Goal: Task Accomplishment & Management: Use online tool/utility

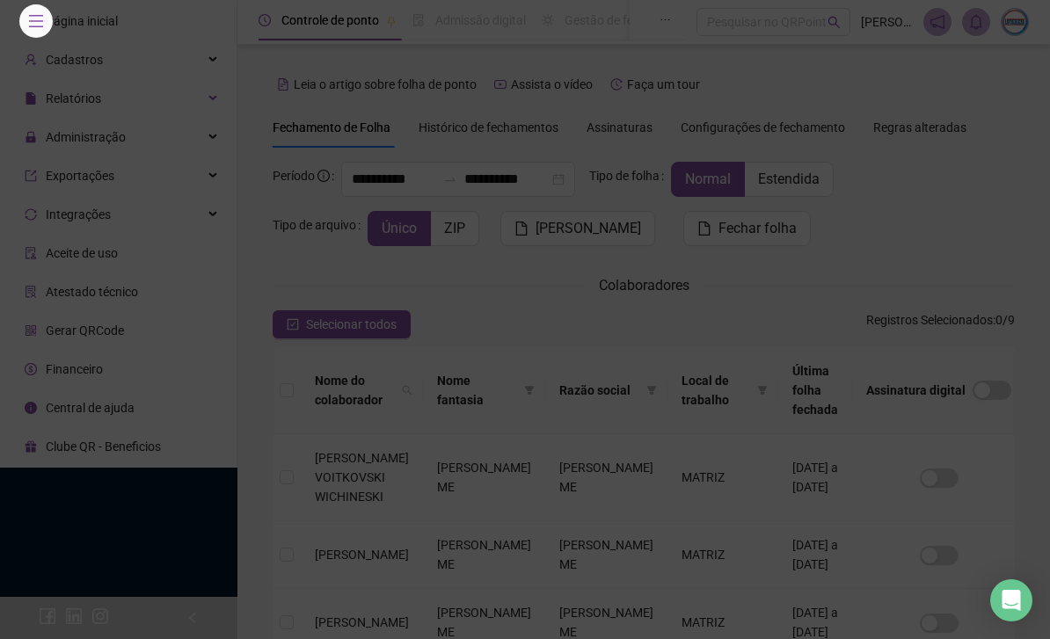
scroll to position [165, 0]
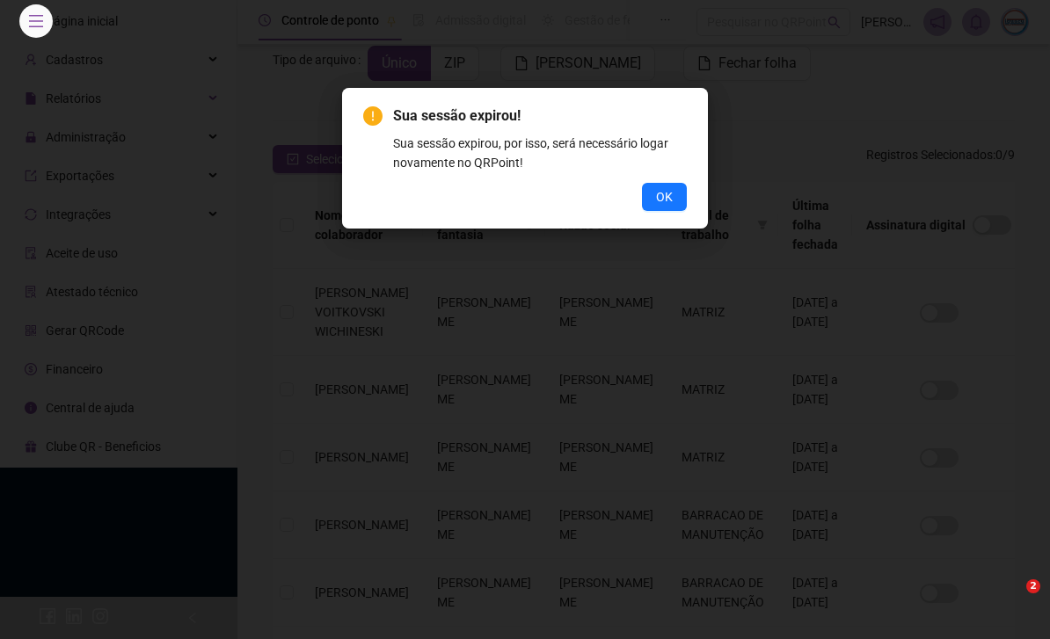
click at [661, 195] on span "OK" at bounding box center [664, 196] width 17 height 19
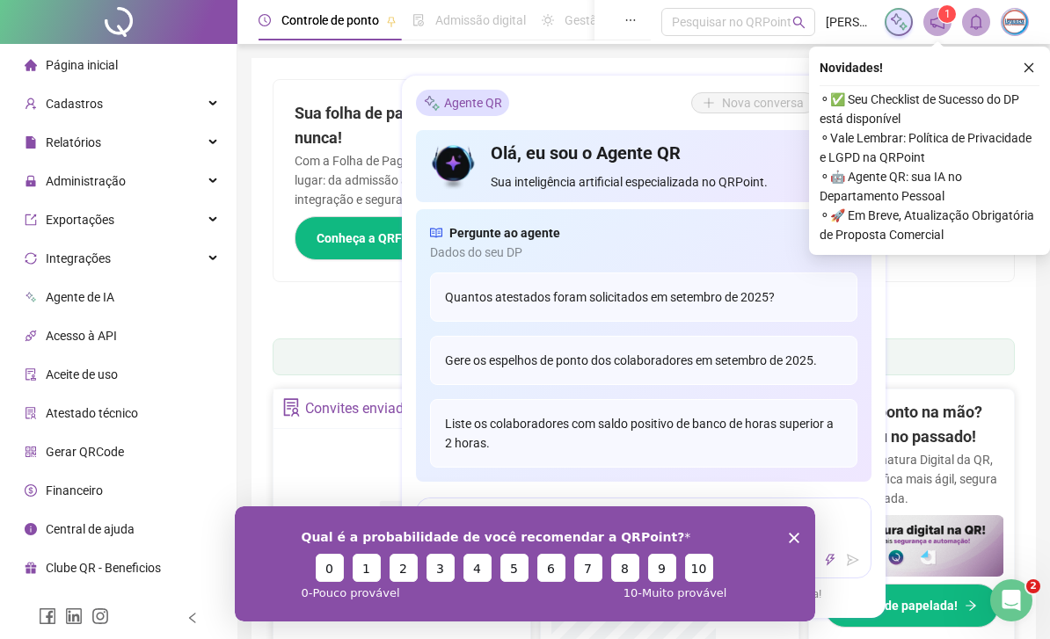
click at [792, 536] on polygon "Encerrar pesquisa" at bounding box center [794, 538] width 11 height 11
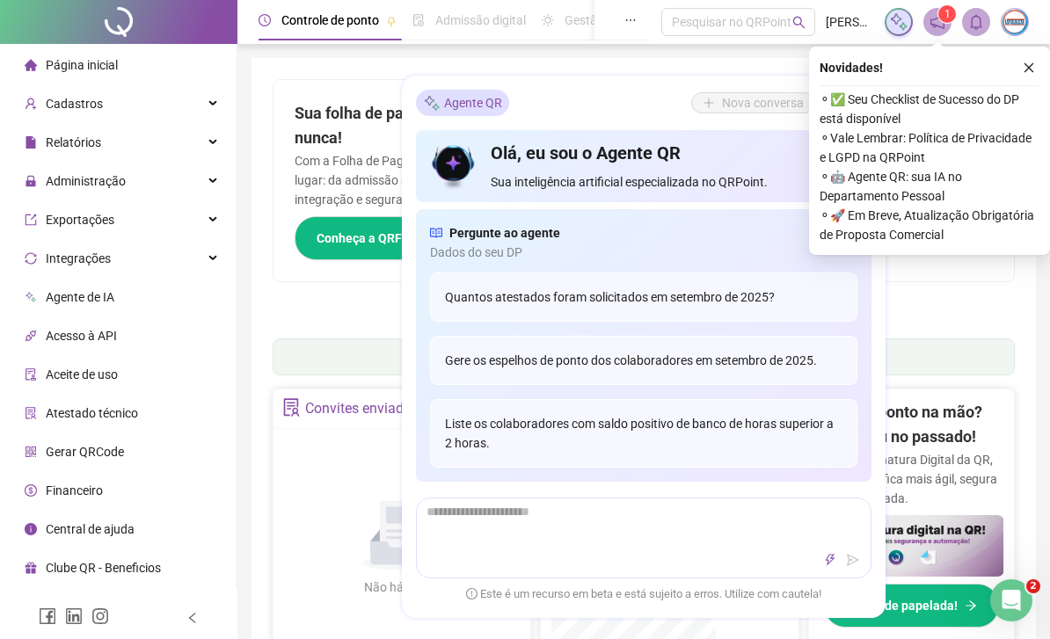
click at [120, 170] on span "Administração" at bounding box center [75, 181] width 101 height 35
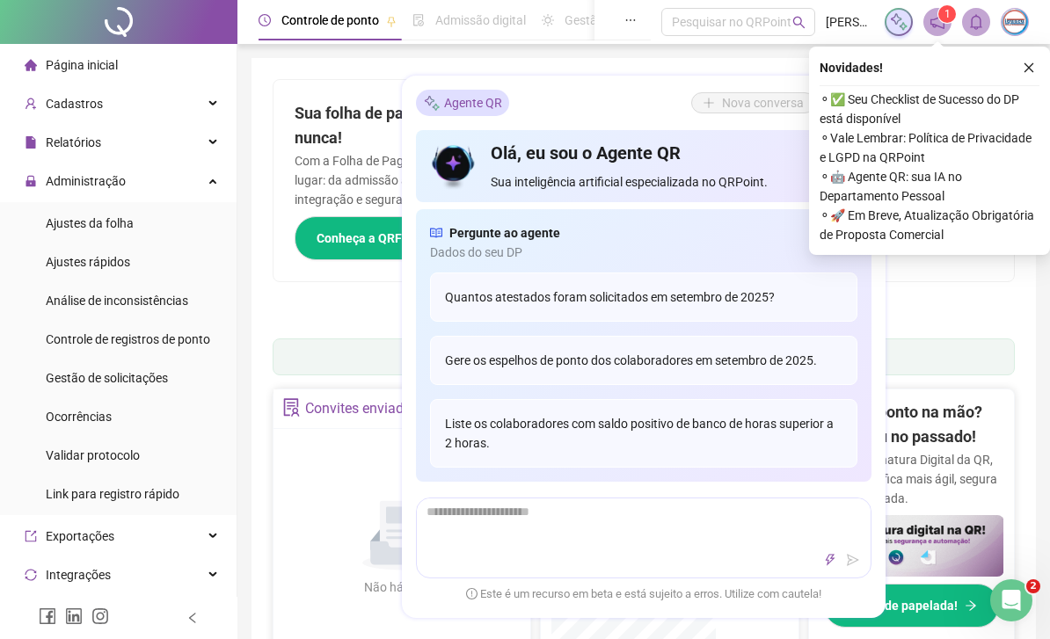
click at [136, 383] on span "Gestão de solicitações" at bounding box center [107, 378] width 122 height 14
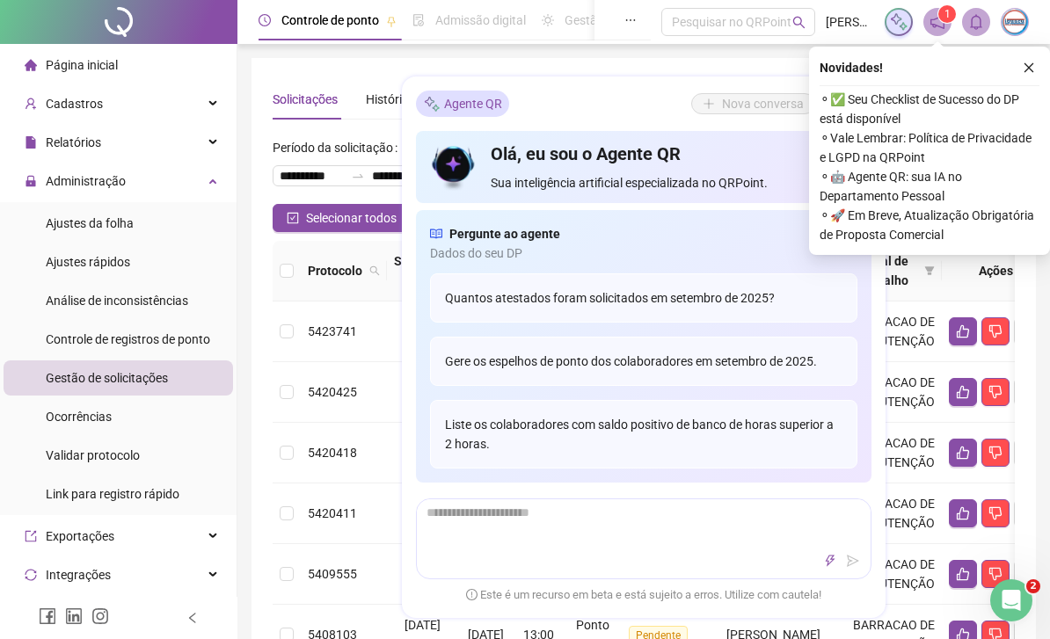
click at [1028, 67] on icon "close" at bounding box center [1030, 68] width 10 height 10
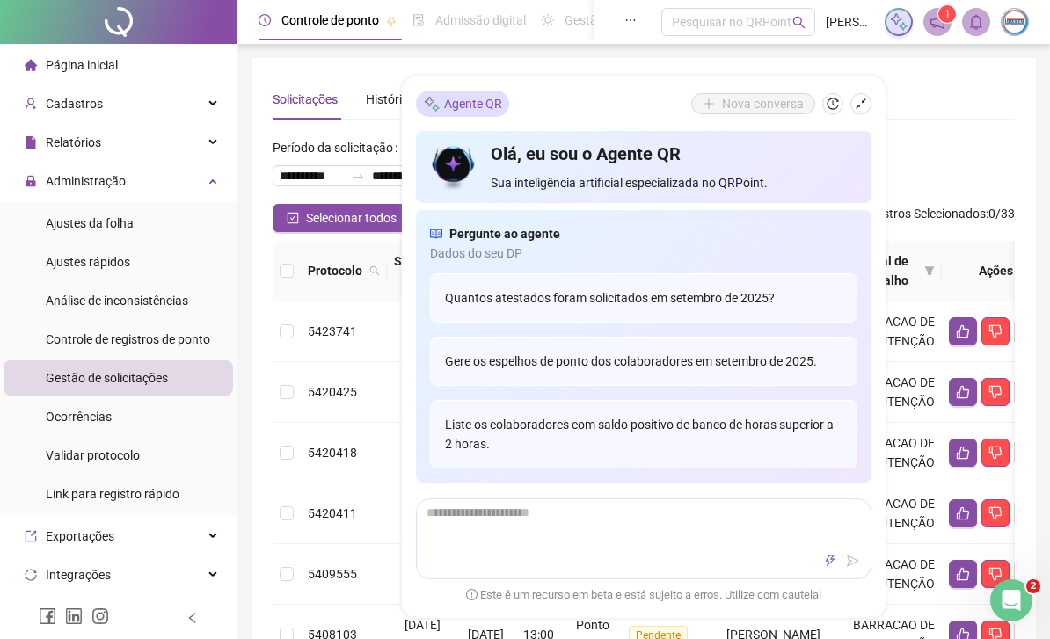
click at [855, 109] on icon "shrink" at bounding box center [861, 104] width 12 height 12
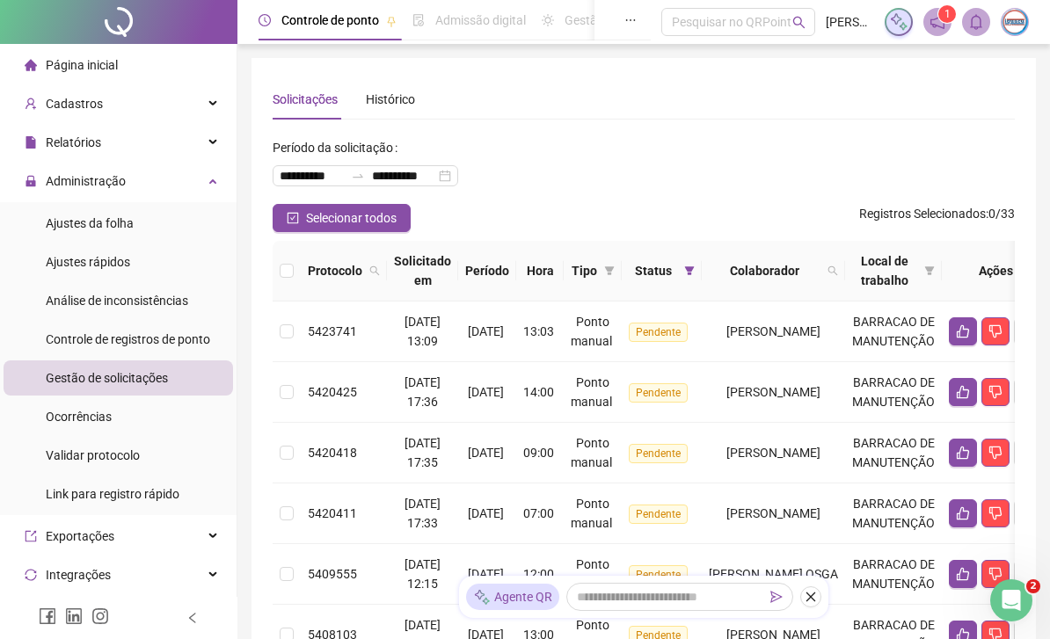
click at [334, 222] on span "Selecionar todos" at bounding box center [351, 217] width 91 height 19
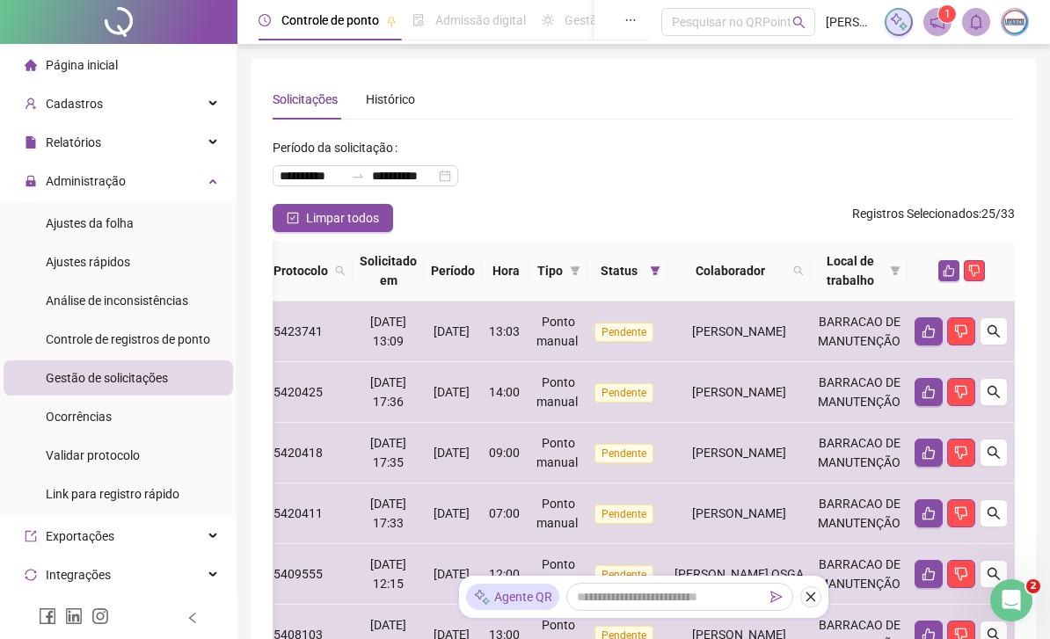
scroll to position [0, 157]
click at [945, 268] on icon "like" at bounding box center [949, 271] width 12 height 12
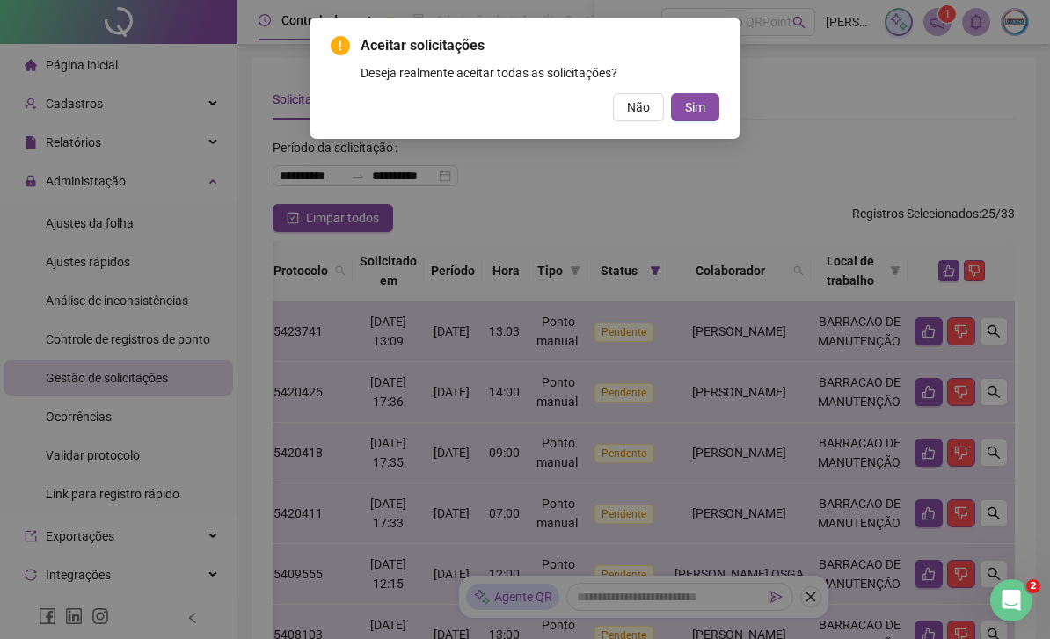
click at [690, 120] on button "Sim" at bounding box center [695, 107] width 48 height 28
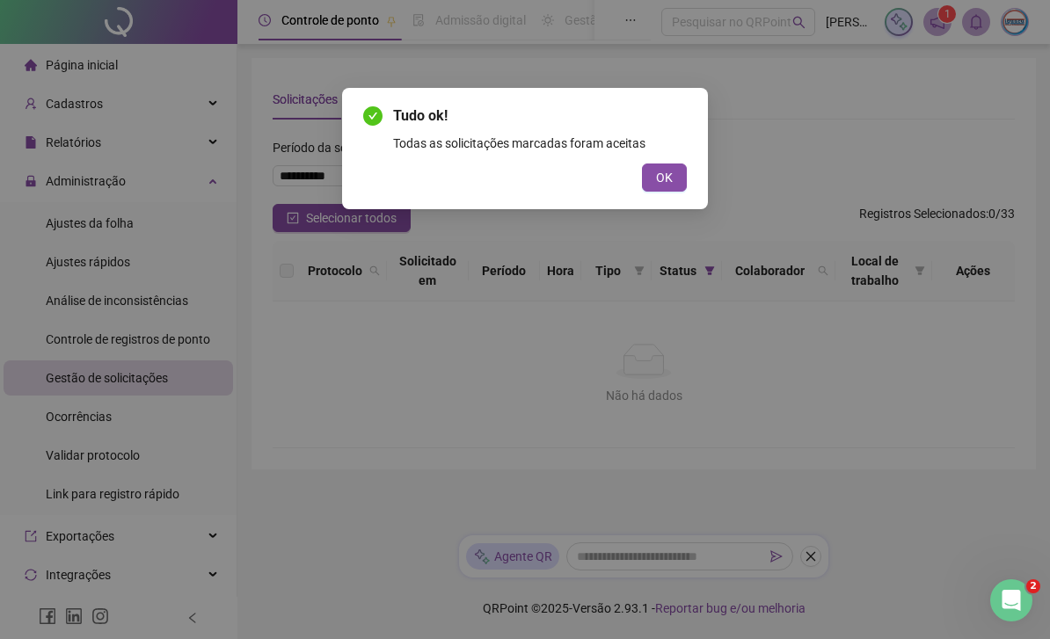
scroll to position [0, 0]
click at [660, 179] on span "OK" at bounding box center [664, 177] width 17 height 19
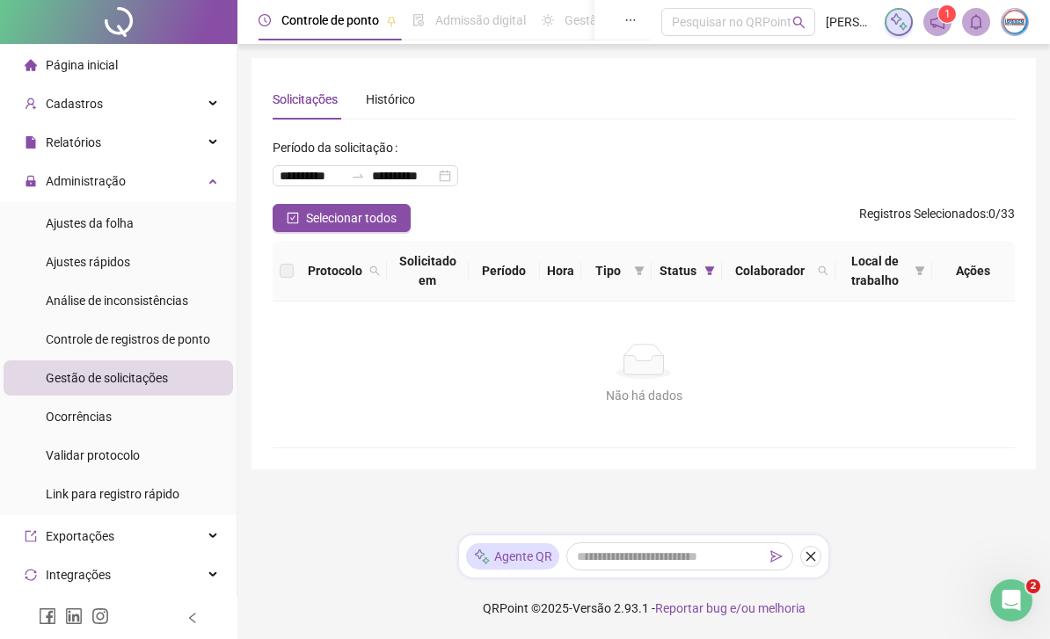
click at [112, 420] on span "Ocorrências" at bounding box center [79, 417] width 66 height 14
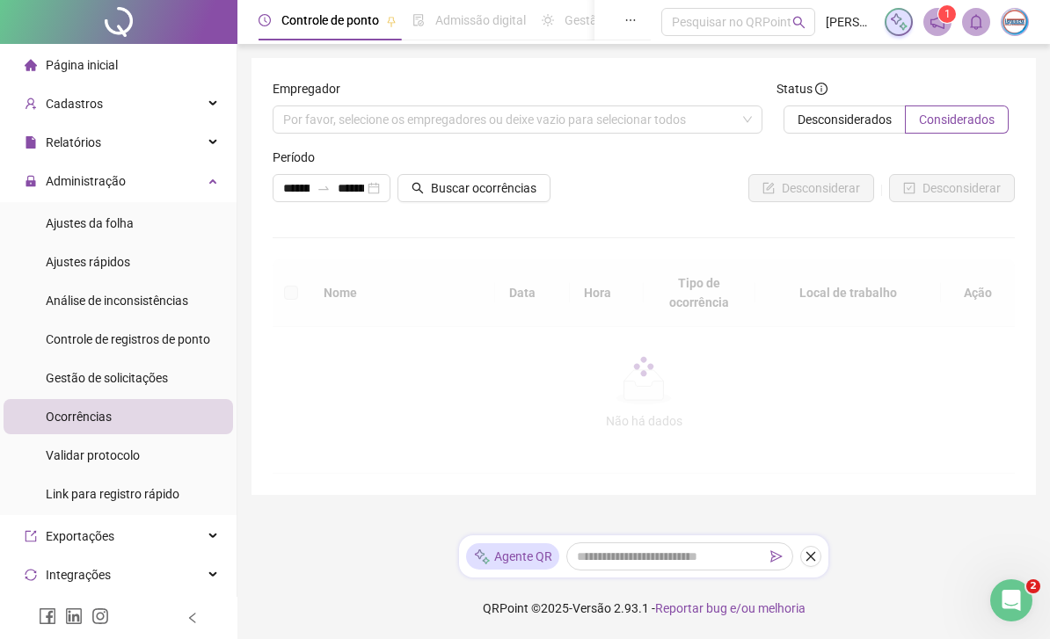
click at [139, 376] on span "Gestão de solicitações" at bounding box center [107, 378] width 122 height 14
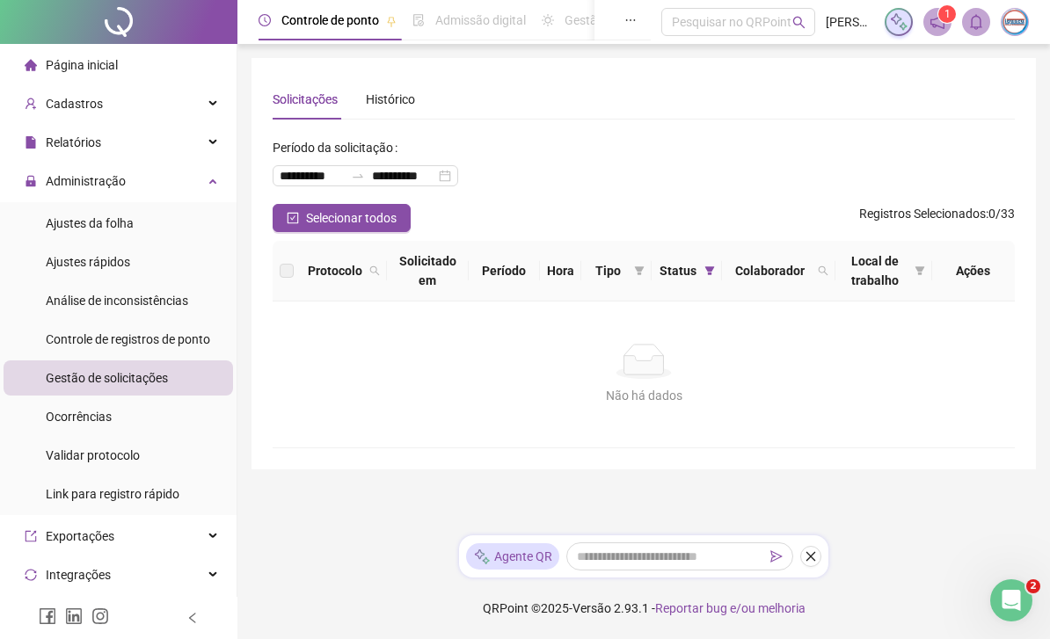
click at [112, 424] on span "Ocorrências" at bounding box center [79, 417] width 66 height 14
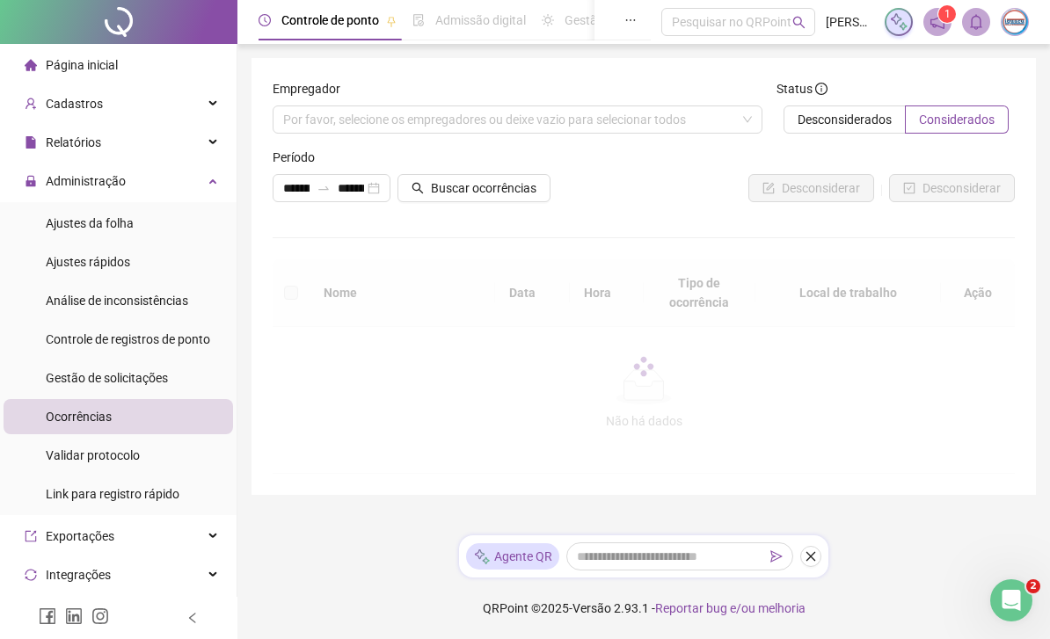
click at [106, 456] on span "Validar protocolo" at bounding box center [93, 456] width 94 height 14
